Goal: Task Accomplishment & Management: Complete application form

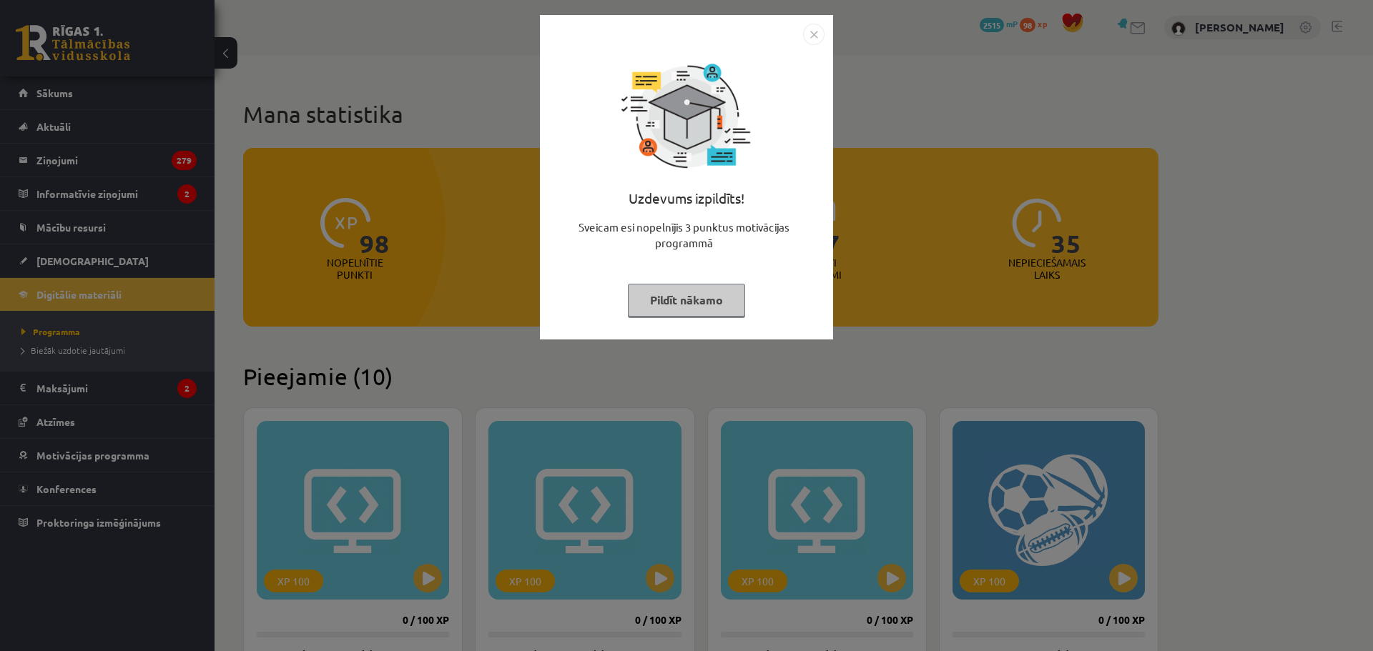
click at [451, 201] on div "Uzdevums izpildīts! Sveicam esi nopelnījis 3 punktus motivācijas programmā Pild…" at bounding box center [686, 325] width 1373 height 651
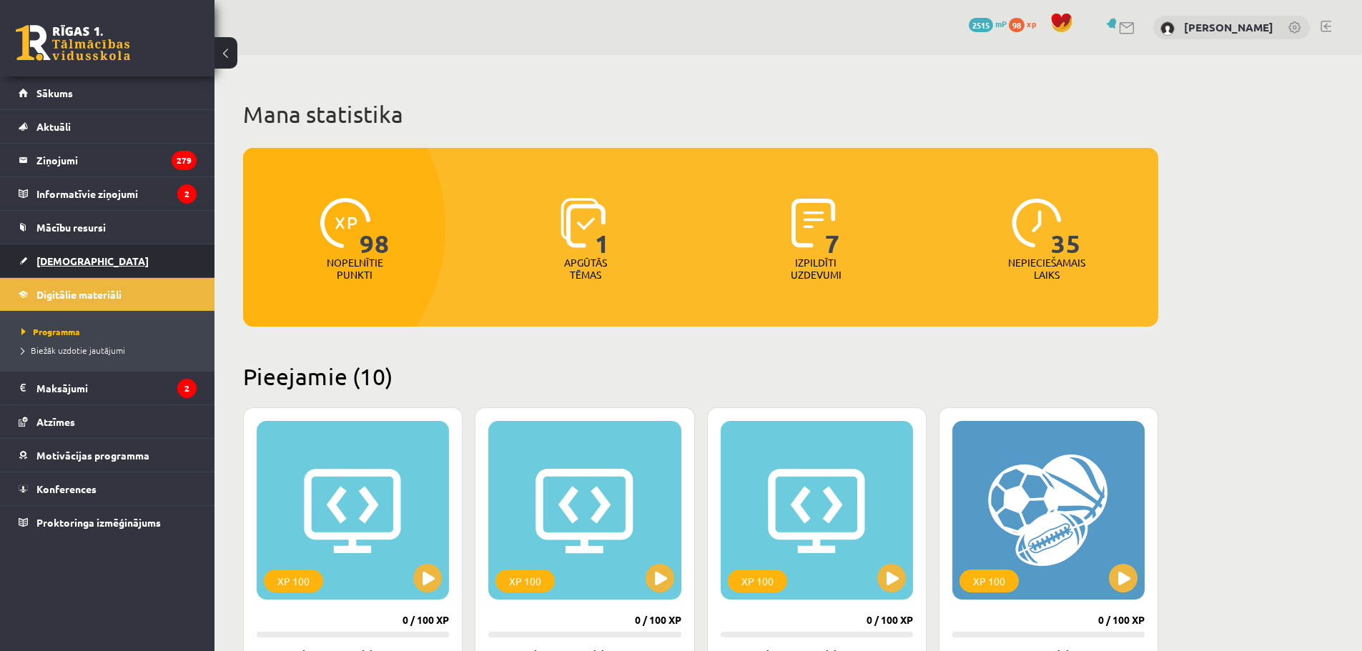
click at [99, 252] on link "[DEMOGRAPHIC_DATA]" at bounding box center [108, 261] width 178 height 33
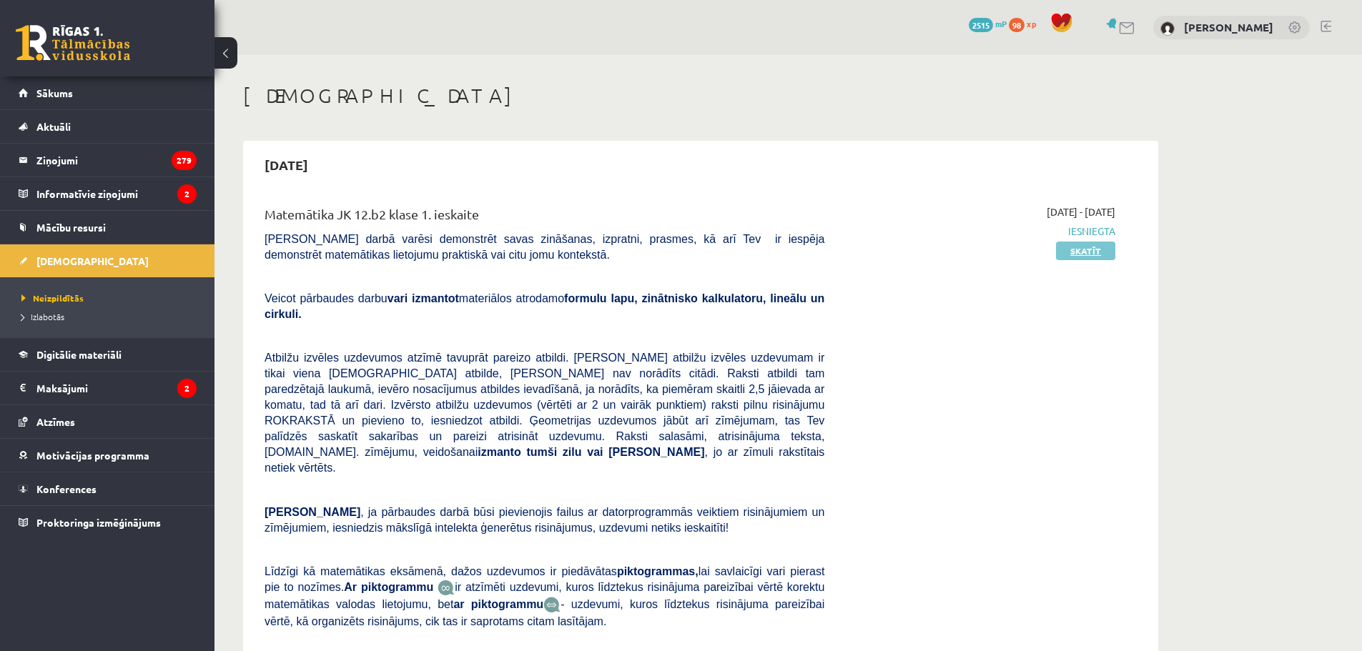
click at [1100, 250] on link "Skatīt" at bounding box center [1085, 251] width 59 height 19
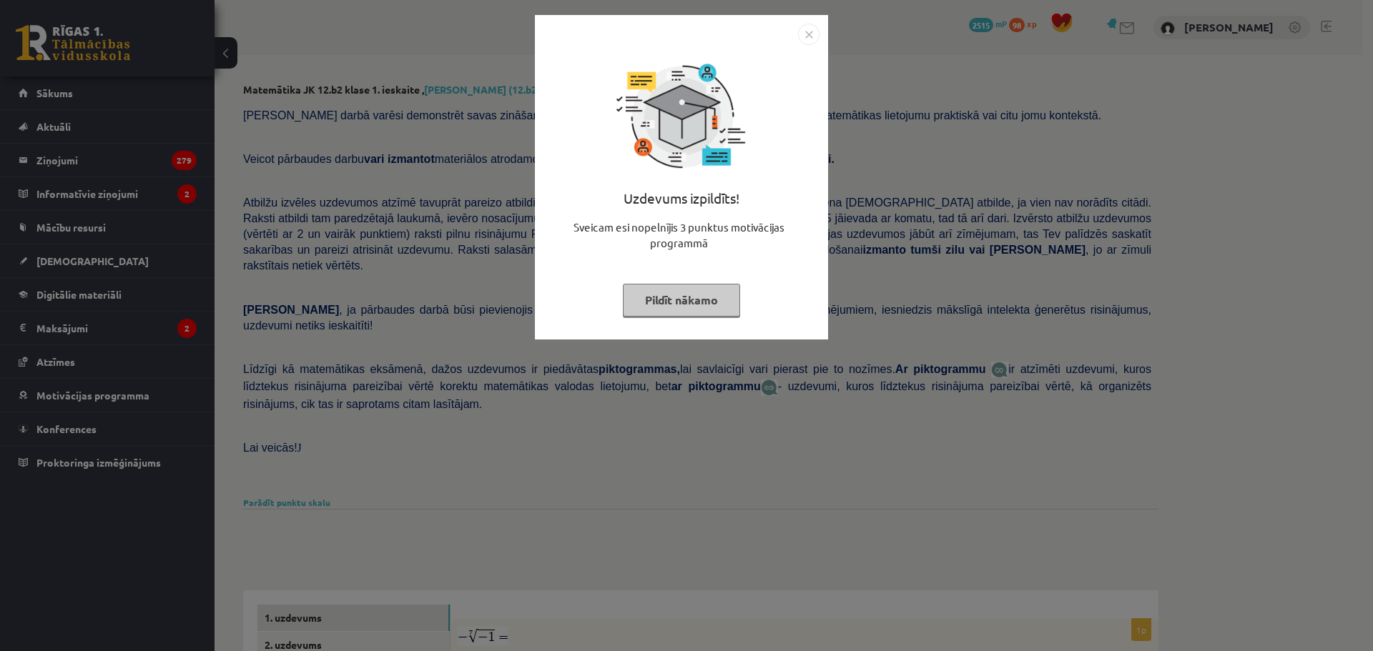
click at [850, 340] on div "Uzdevums izpildīts! Sveicam esi nopelnījis 3 punktus motivācijas programmā Pild…" at bounding box center [686, 325] width 1373 height 651
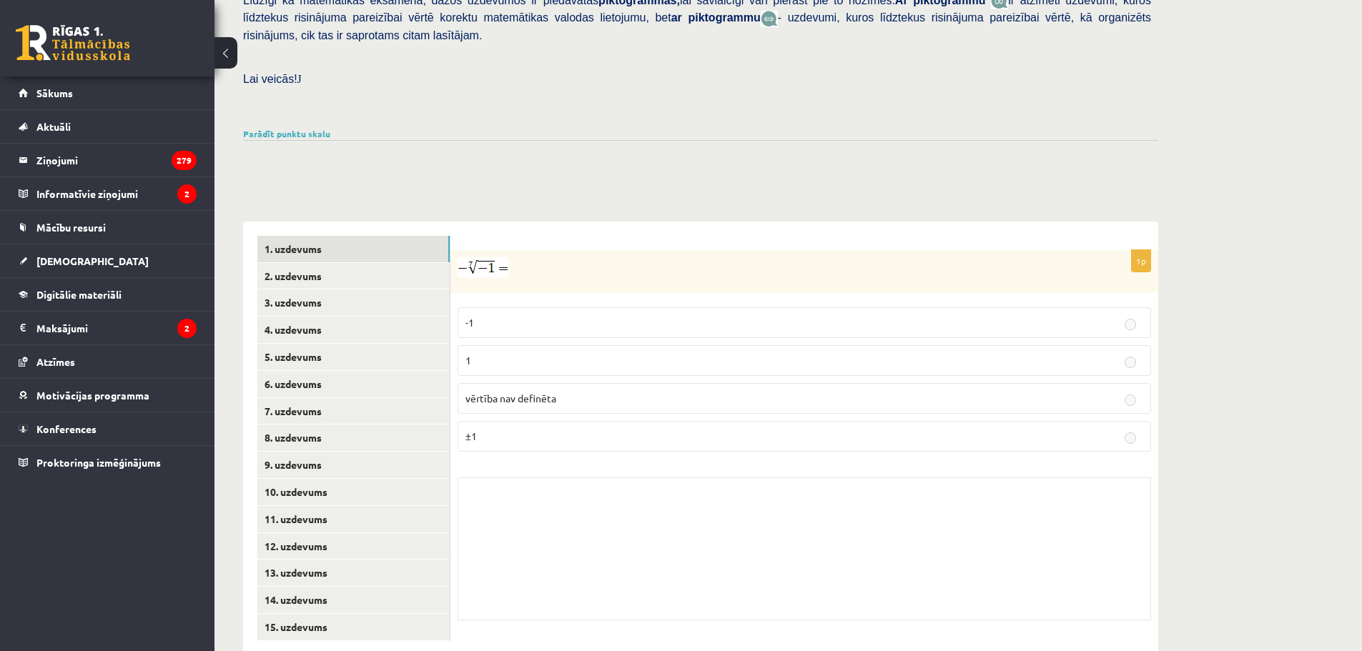
scroll to position [370, 0]
click at [313, 262] on link "2. uzdevums" at bounding box center [353, 275] width 192 height 26
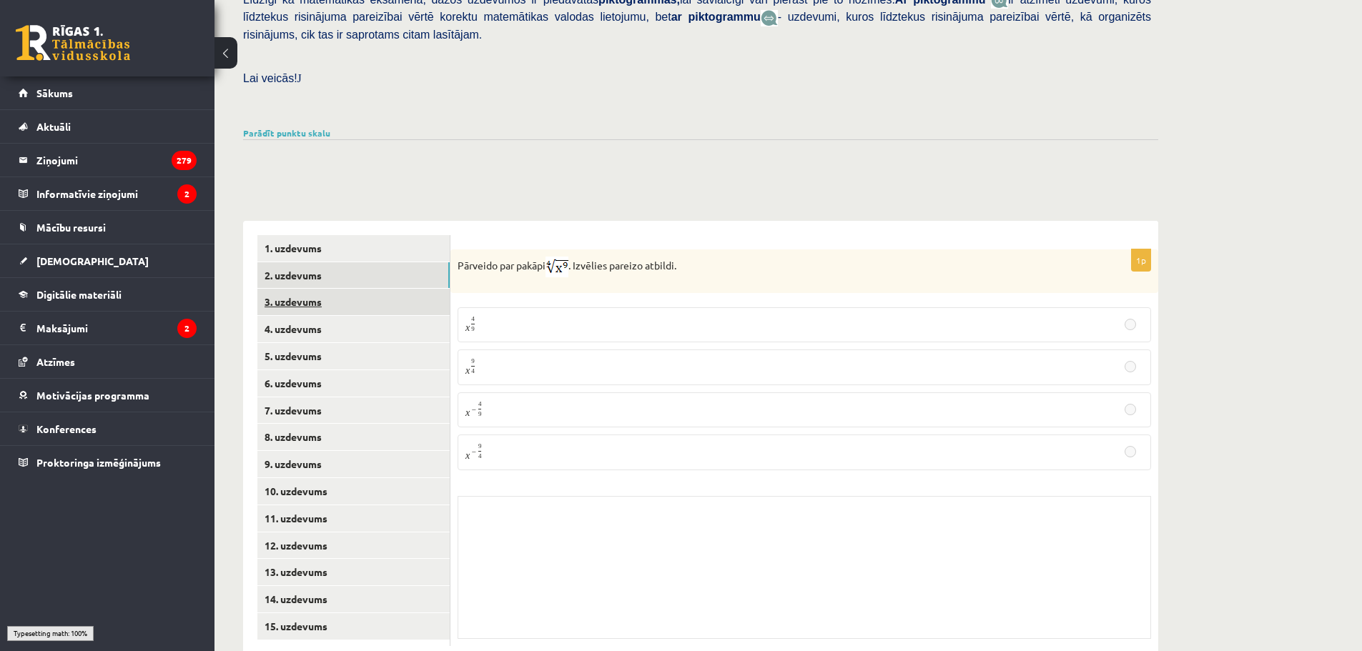
click at [322, 289] on link "3. uzdevums" at bounding box center [353, 302] width 192 height 26
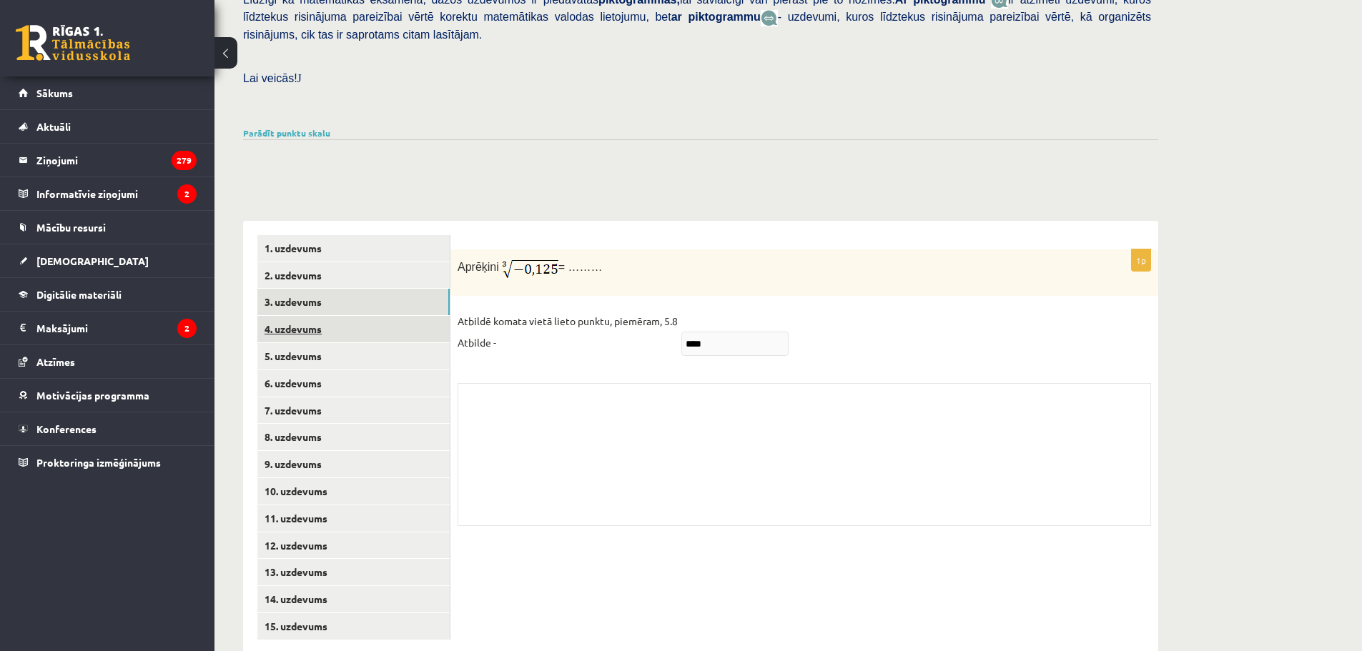
click at [325, 316] on link "4. uzdevums" at bounding box center [353, 329] width 192 height 26
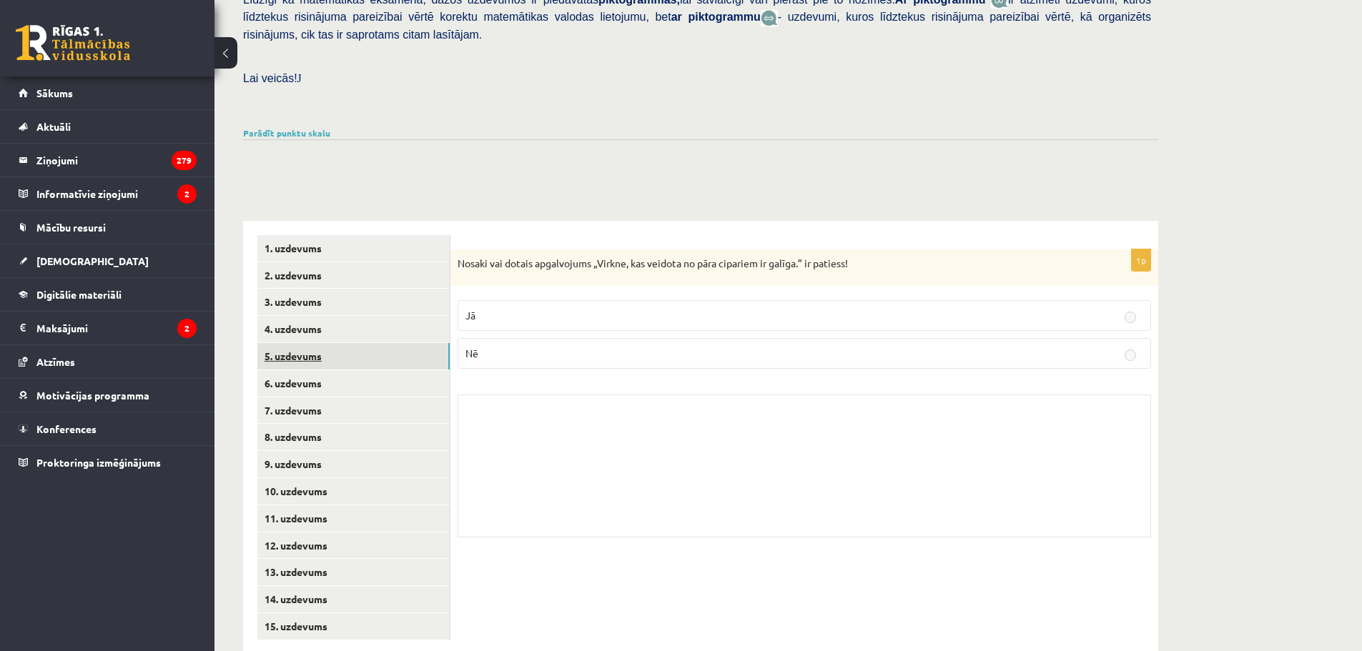
click at [332, 343] on link "5. uzdevums" at bounding box center [353, 356] width 192 height 26
click at [333, 370] on link "6. uzdevums" at bounding box center [353, 383] width 192 height 26
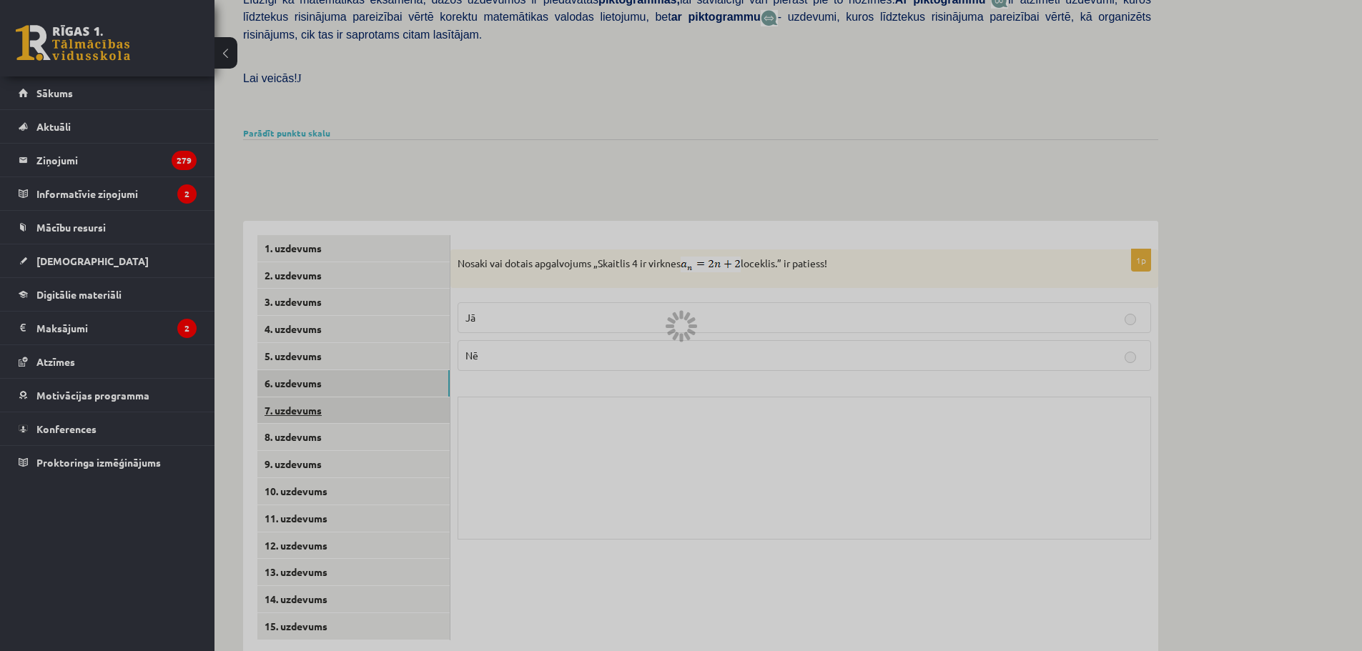
click at [331, 398] on link "7. uzdevums" at bounding box center [353, 411] width 192 height 26
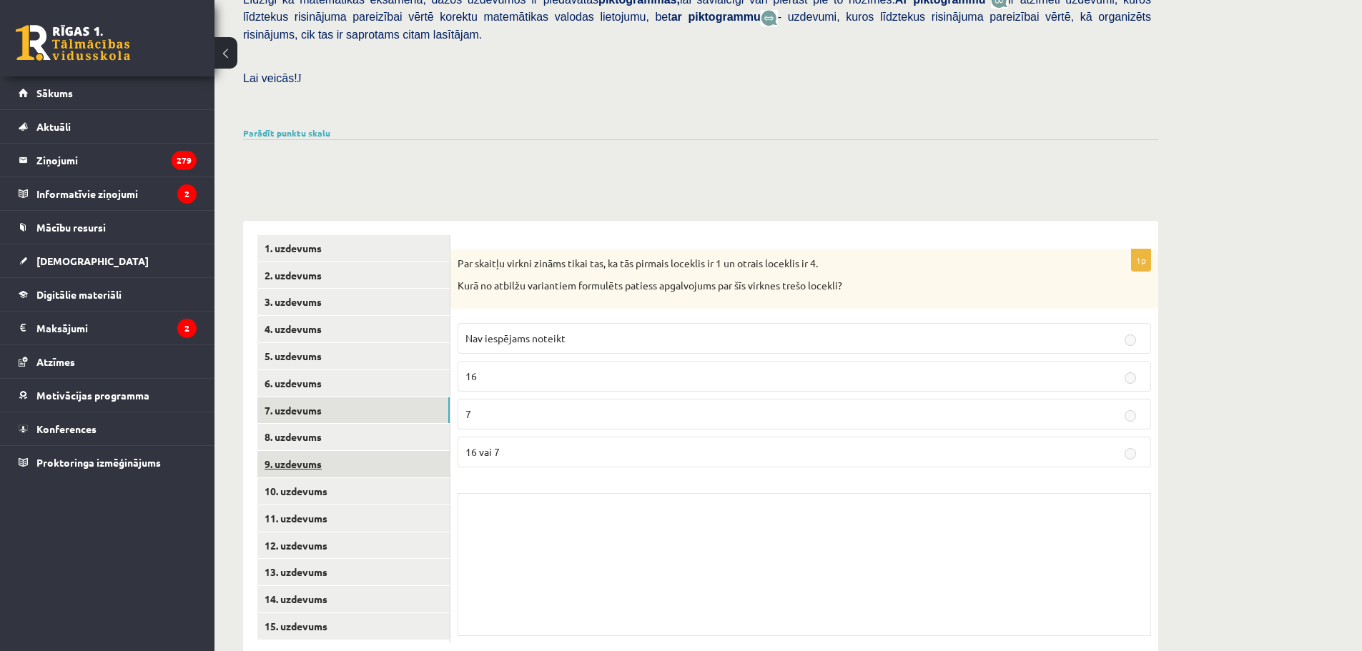
click at [340, 451] on link "9. uzdevums" at bounding box center [353, 464] width 192 height 26
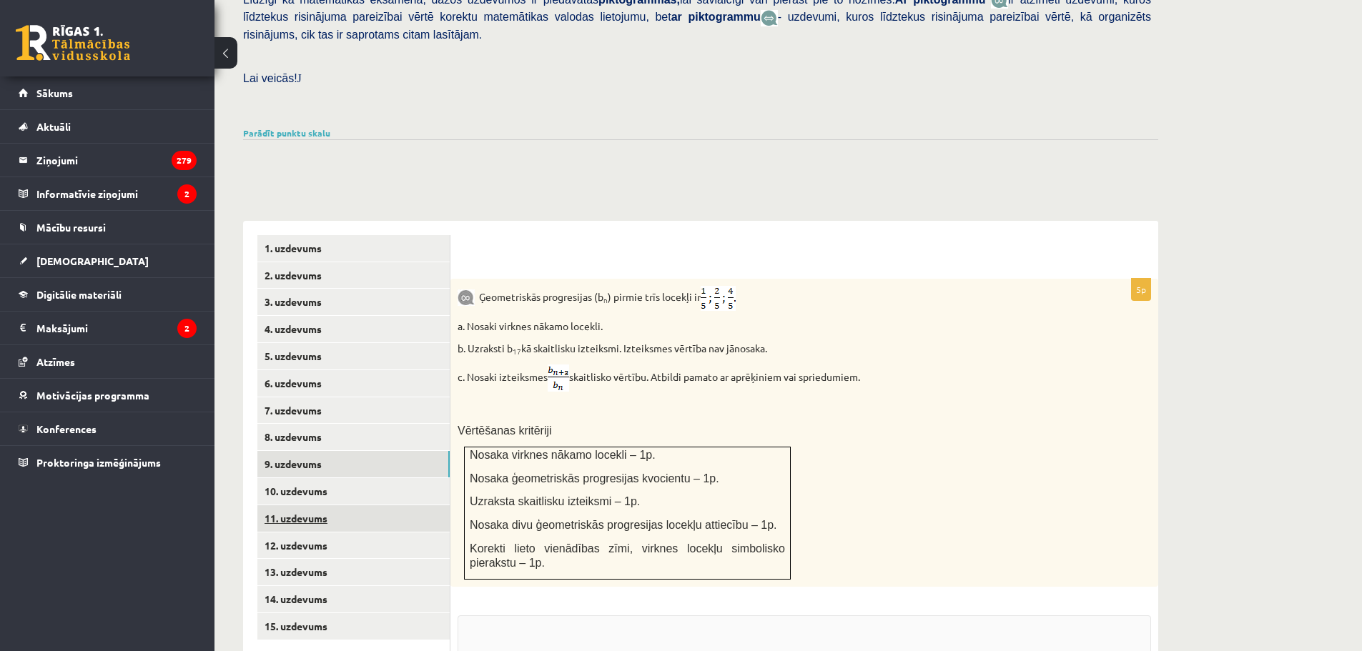
drag, startPoint x: 340, startPoint y: 463, endPoint x: 339, endPoint y: 485, distance: 22.2
click at [340, 478] on link "10. uzdevums" at bounding box center [353, 491] width 192 height 26
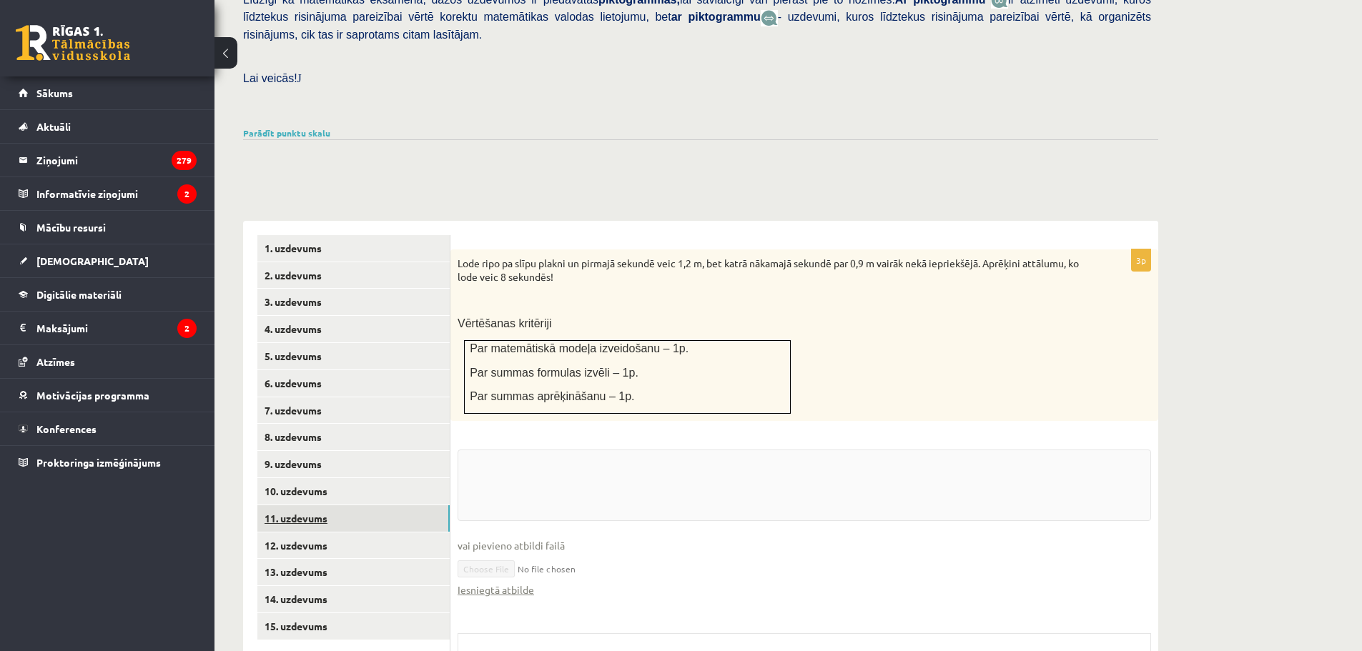
click at [336, 505] on link "11. uzdevums" at bounding box center [353, 518] width 192 height 26
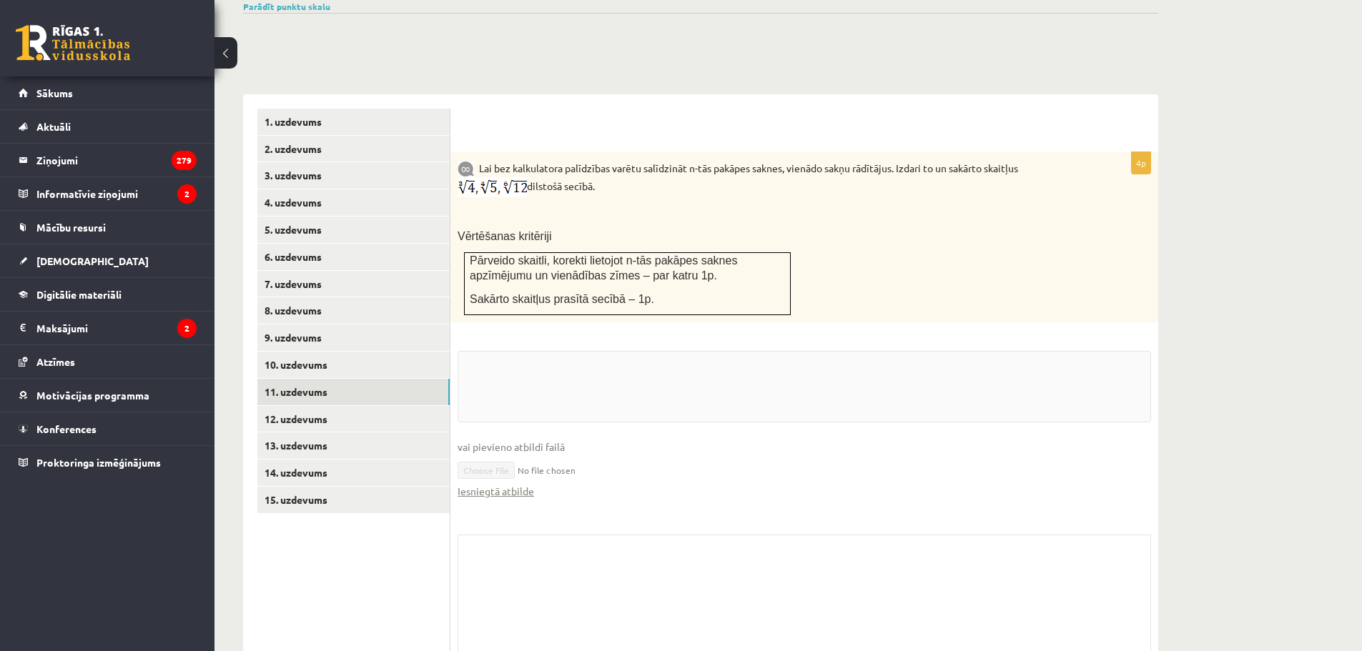
scroll to position [541, 0]
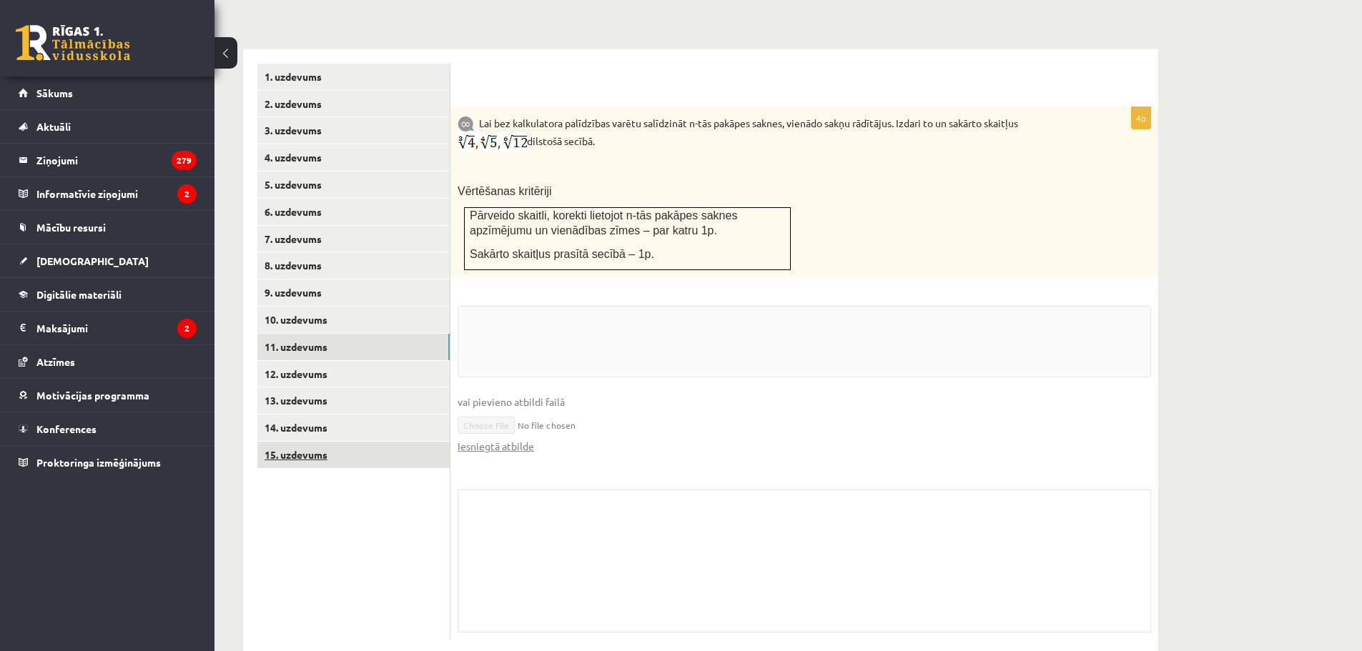
click at [369, 442] on link "15. uzdevums" at bounding box center [353, 455] width 192 height 26
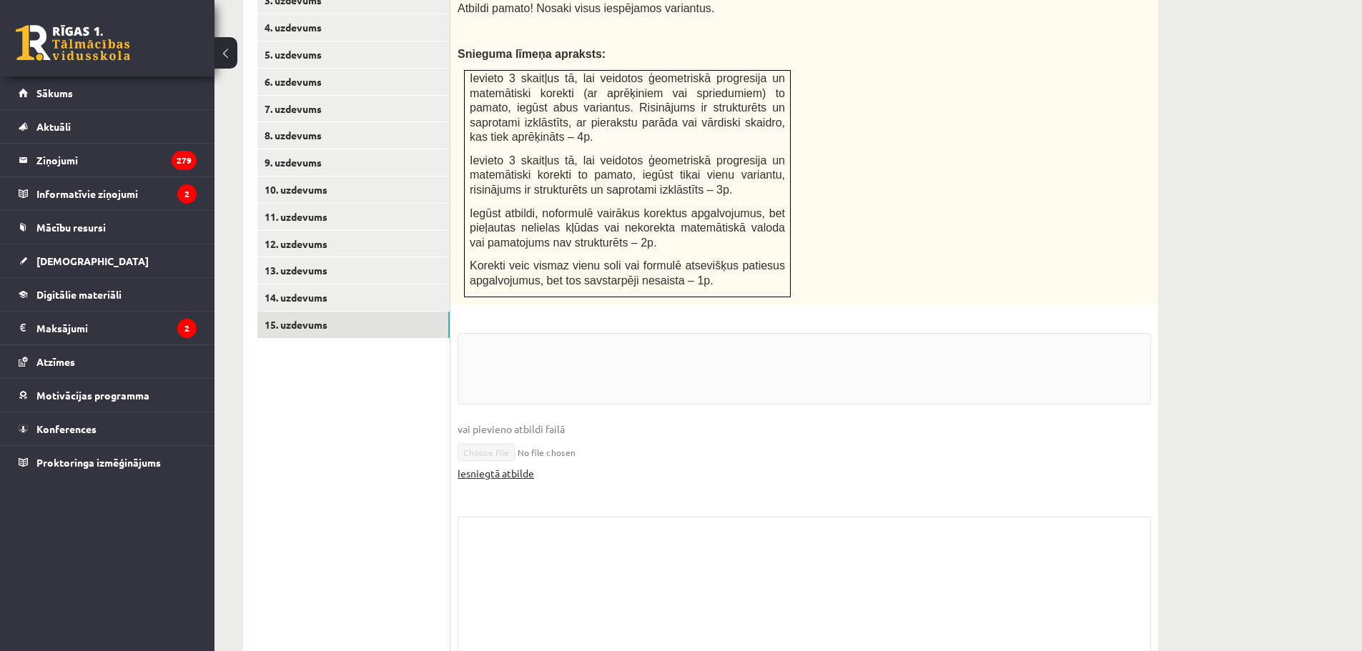
scroll to position [698, 0]
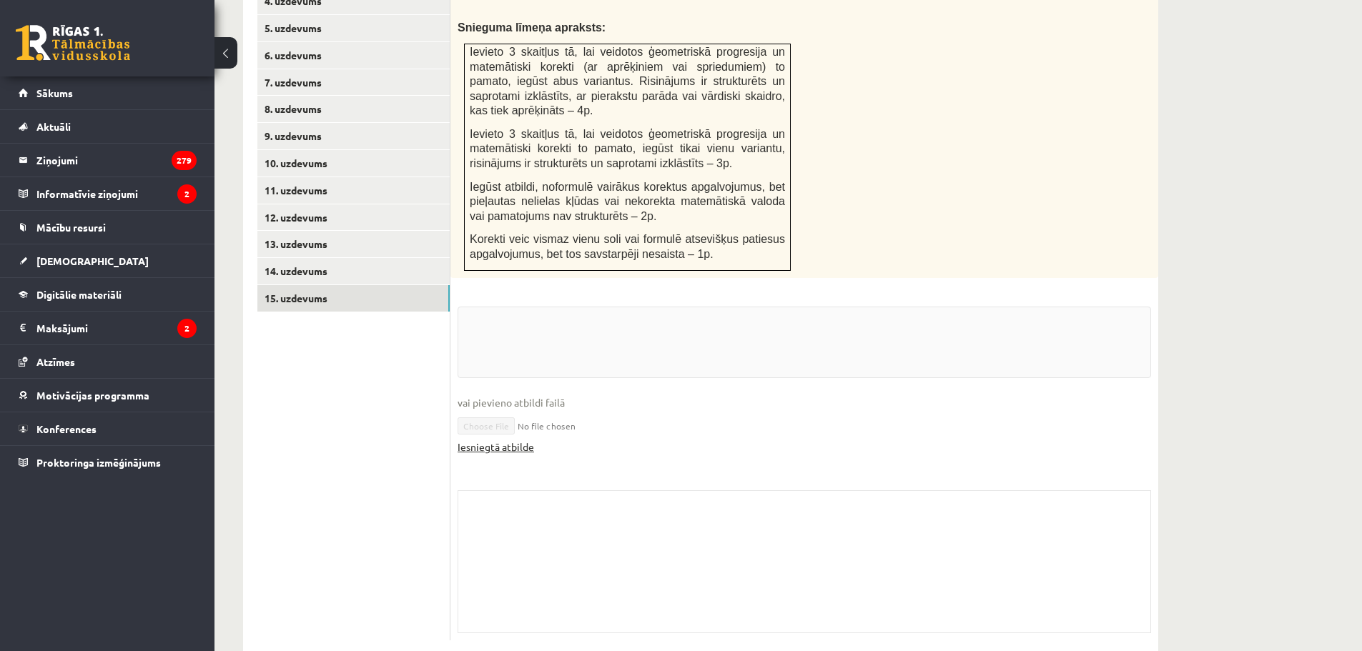
click at [522, 440] on link "Iesniegtā atbilde" at bounding box center [496, 447] width 77 height 15
